Goal: Task Accomplishment & Management: Manage account settings

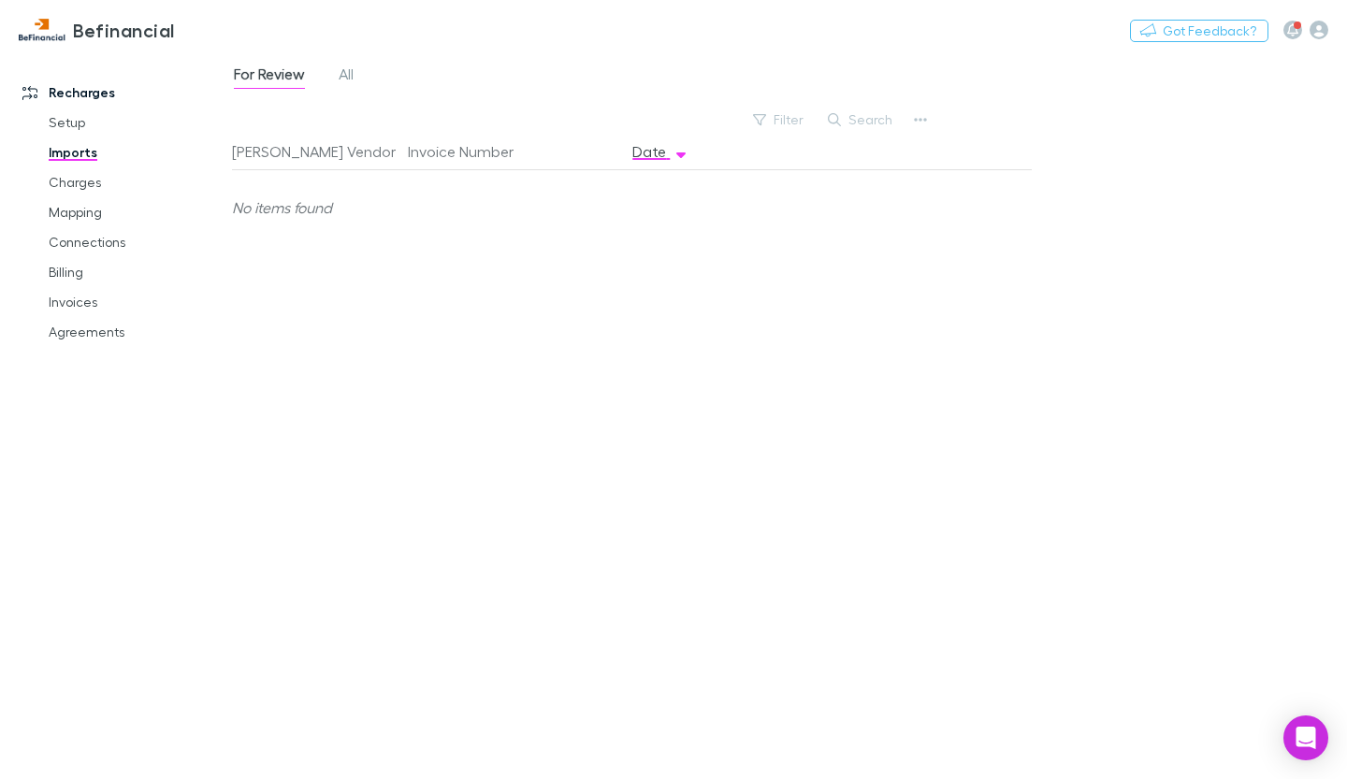
click at [296, 147] on button "[PERSON_NAME] Vendor" at bounding box center [325, 151] width 186 height 37
click at [348, 73] on span "All" at bounding box center [346, 77] width 15 height 24
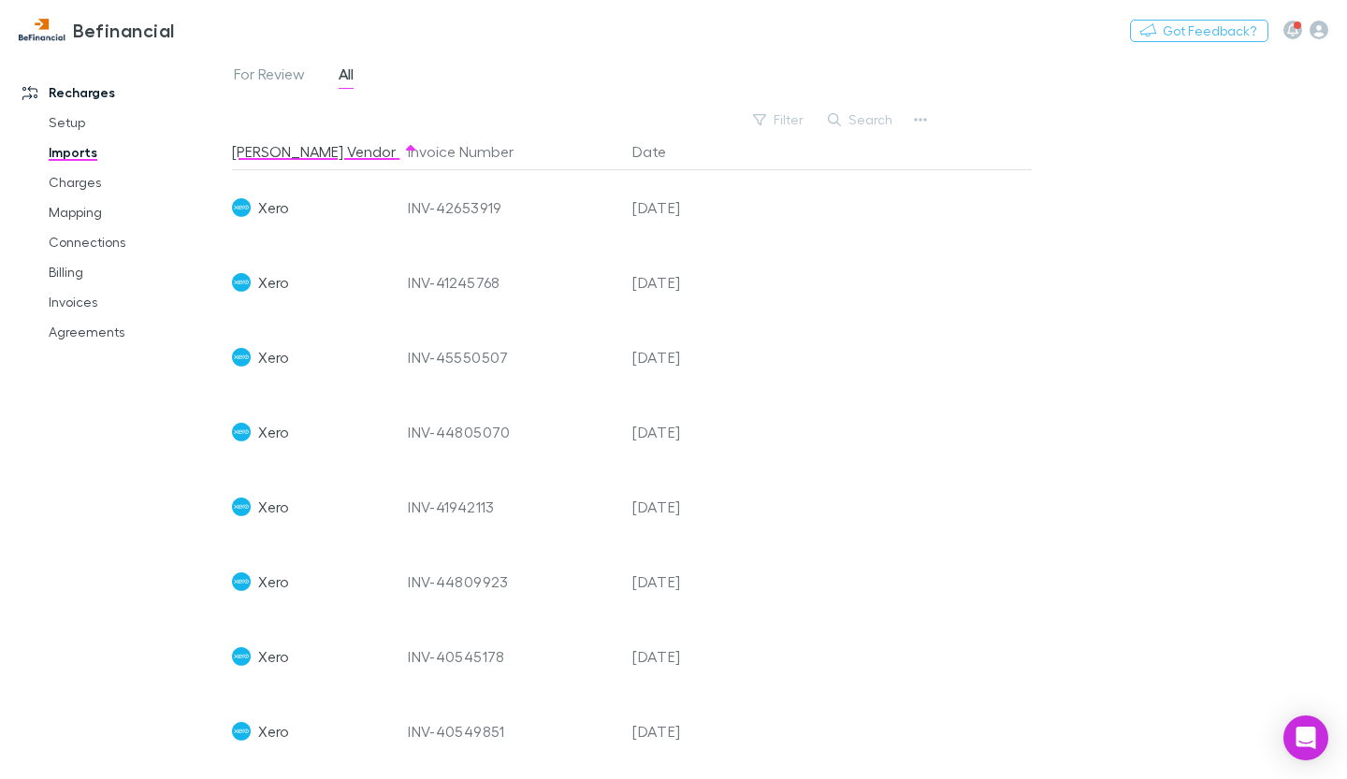
click at [660, 146] on button "Date" at bounding box center [660, 151] width 56 height 37
